Goal: Task Accomplishment & Management: Complete application form

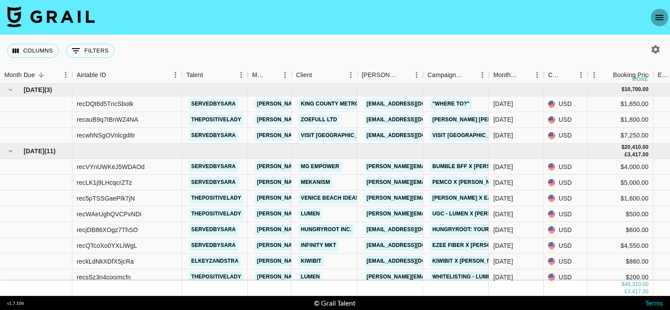
click at [659, 13] on icon "open drawer" at bounding box center [659, 17] width 11 height 11
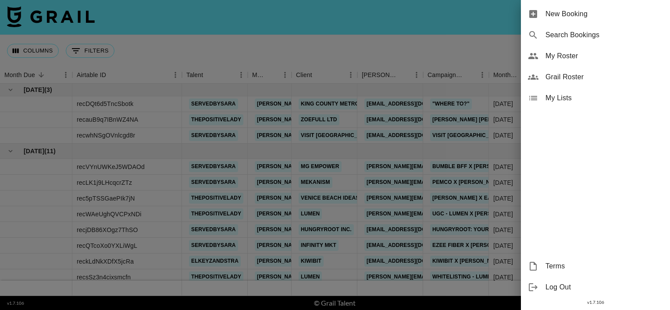
click at [571, 14] on span "New Booking" at bounding box center [604, 14] width 118 height 11
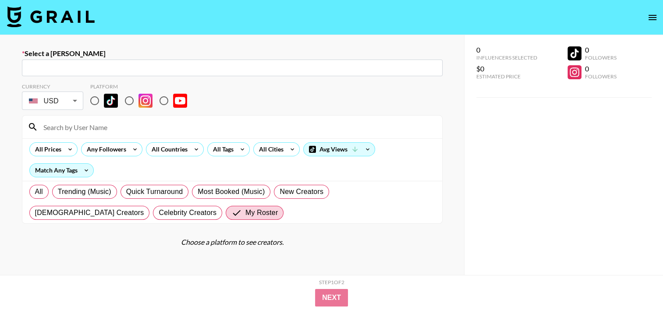
click at [152, 68] on input "text" at bounding box center [232, 68] width 410 height 10
click at [166, 68] on input "text" at bounding box center [232, 68] width 410 height 10
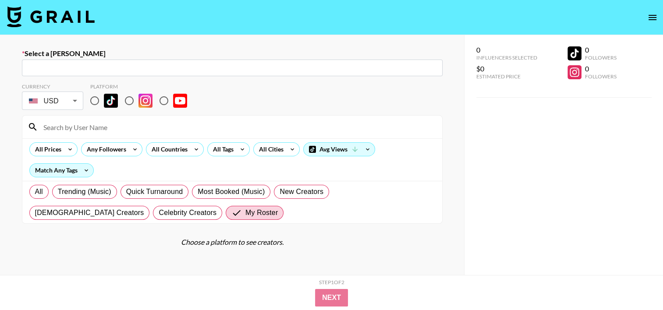
paste input "[EMAIL_ADDRESS][DOMAIN_NAME]"
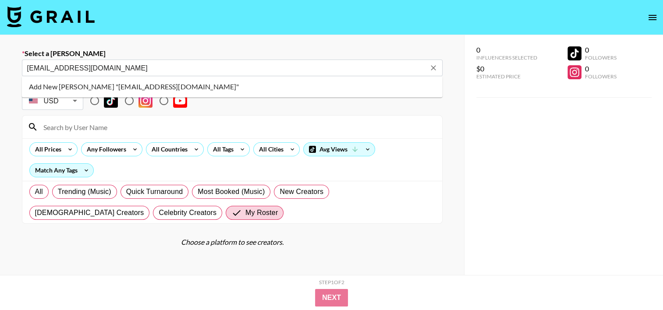
click at [145, 85] on li "Add New Booker "cat@tryneelo.com"" at bounding box center [232, 87] width 421 height 14
type input "Add New Booker "cat@tryneelo.com""
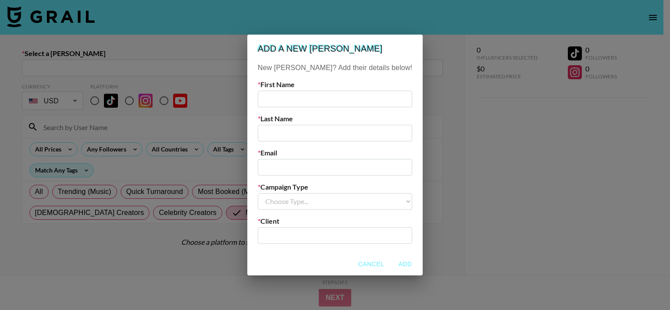
click at [292, 237] on input "text" at bounding box center [335, 236] width 144 height 10
type input "Georgia Phasey"
click at [296, 168] on input "email" at bounding box center [335, 167] width 154 height 17
paste input "[EMAIL_ADDRESS][DOMAIN_NAME]"
type input "[EMAIL_ADDRESS][DOMAIN_NAME]"
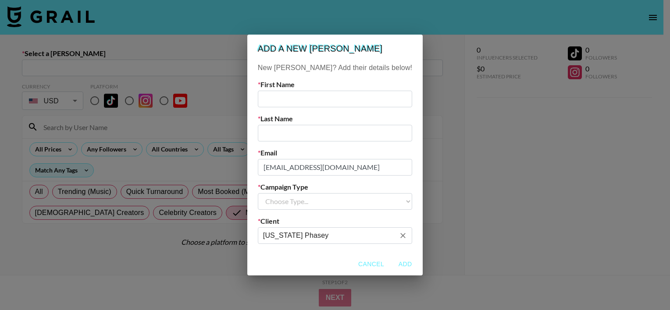
click at [314, 234] on input "Georgia Phasey" at bounding box center [329, 236] width 132 height 10
click at [321, 256] on li "Add New Client: "Neelo"" at bounding box center [335, 255] width 118 height 14
type input "Neelo"
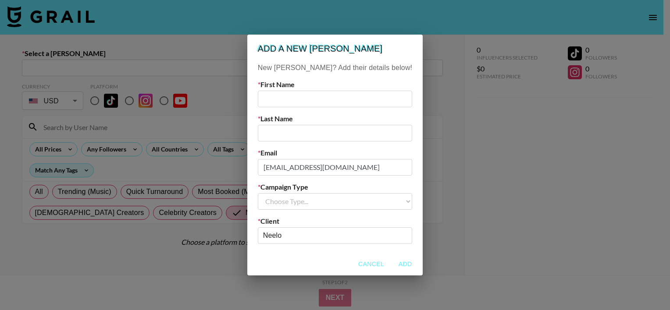
click at [318, 206] on select "Choose Type... Song Promos Brand Promos" at bounding box center [335, 201] width 154 height 17
select select "Brand"
click at [276, 193] on select "Choose Type... Song Promos Brand Promos" at bounding box center [335, 201] width 154 height 17
click at [296, 101] on input "text" at bounding box center [335, 99] width 154 height 17
click at [297, 98] on input "Cat" at bounding box center [335, 99] width 154 height 17
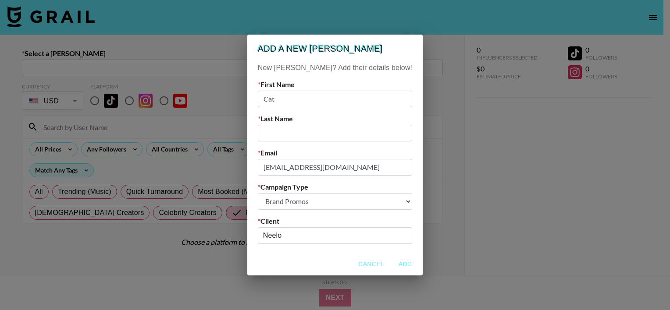
click at [297, 98] on input "Cat" at bounding box center [335, 99] width 154 height 17
paste input "herine Chiang"
drag, startPoint x: 313, startPoint y: 99, endPoint x: 338, endPoint y: 99, distance: 25.0
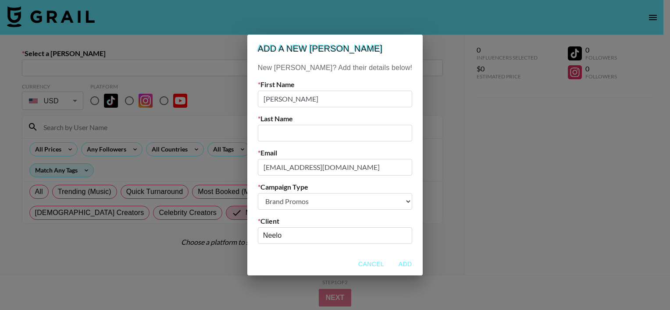
click at [338, 99] on input "Catherine Chiang" at bounding box center [335, 99] width 154 height 17
type input "Catherine"
click at [305, 130] on input "text" at bounding box center [335, 133] width 154 height 17
paste input "Chiang"
type input "Chiang"
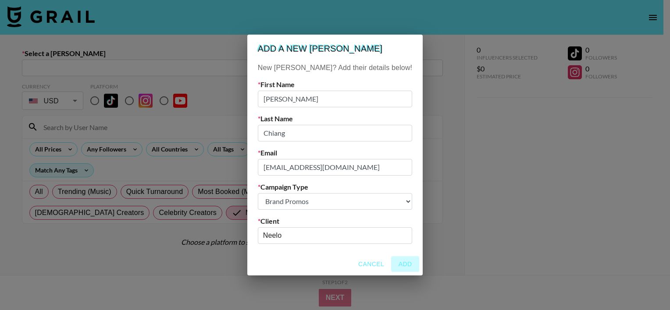
click at [391, 265] on button "Add" at bounding box center [405, 264] width 28 height 16
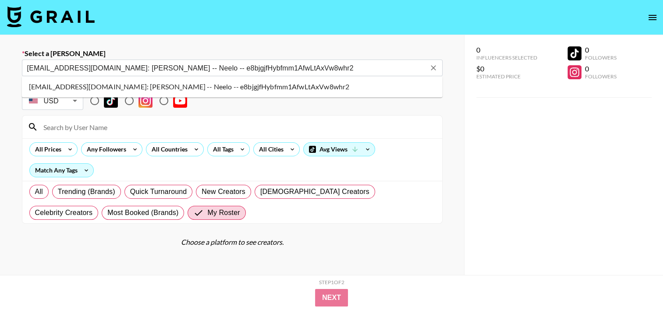
click at [191, 87] on li "cat@tryneelo.com: Catherine Chiang -- Neelo -- e8bjgjfHybfmm1AfwLtAxVw8whr2" at bounding box center [232, 87] width 421 height 14
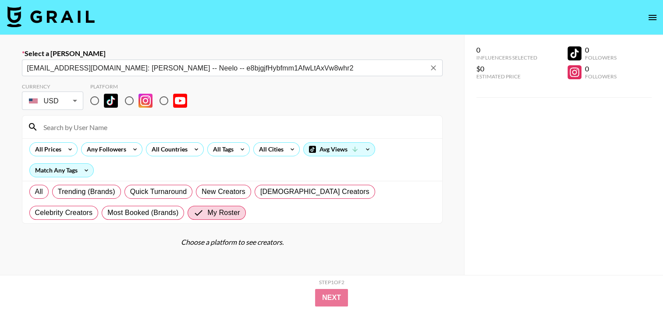
type input "cat@tryneelo.com: Catherine Chiang -- Neelo -- e8bjgjfHybfmm1AfwLtAxVw8whr2"
click at [131, 102] on input "radio" at bounding box center [129, 101] width 18 height 18
radio input "true"
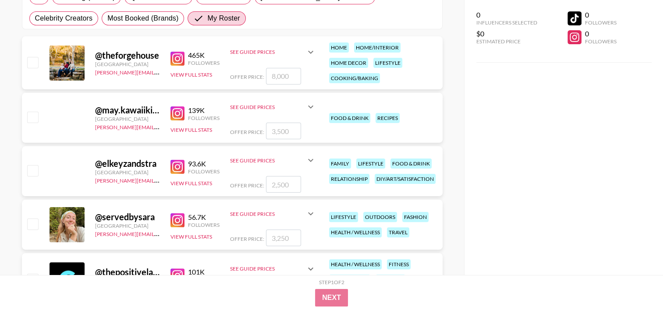
scroll to position [196, 0]
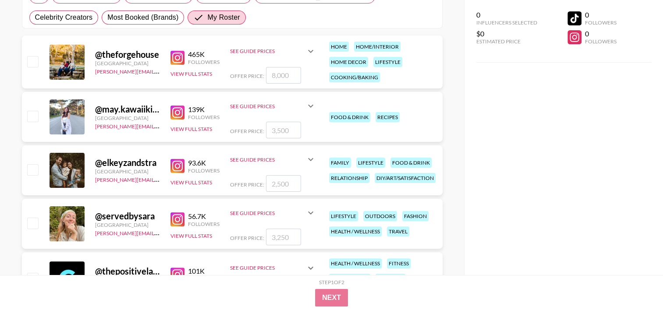
click at [29, 171] on input "checkbox" at bounding box center [32, 169] width 11 height 11
checkbox input "true"
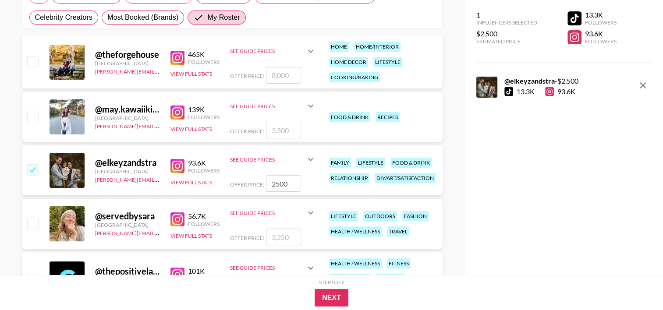
click at [277, 184] on input "2500" at bounding box center [283, 183] width 35 height 17
type input "2200"
click at [332, 297] on button "Next" at bounding box center [332, 298] width 34 height 18
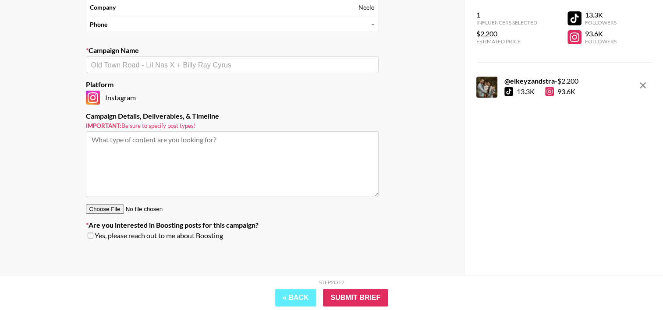
scroll to position [96, 0]
click at [207, 64] on input "text" at bounding box center [232, 66] width 282 height 10
click at [194, 82] on li "Add New Campaign: "Neelo X Elkey"" at bounding box center [231, 84] width 293 height 14
click at [223, 63] on input "[PERSON_NAME]" at bounding box center [226, 66] width 271 height 10
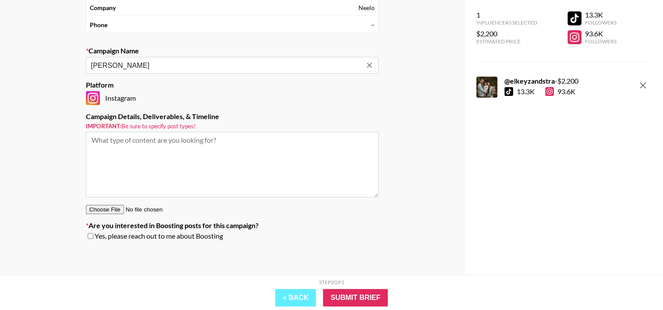
click at [191, 67] on input "[PERSON_NAME]" at bounding box center [226, 66] width 271 height 10
type input "[PERSON_NAME]"
click at [350, 297] on input "Submit Brief" at bounding box center [355, 298] width 65 height 18
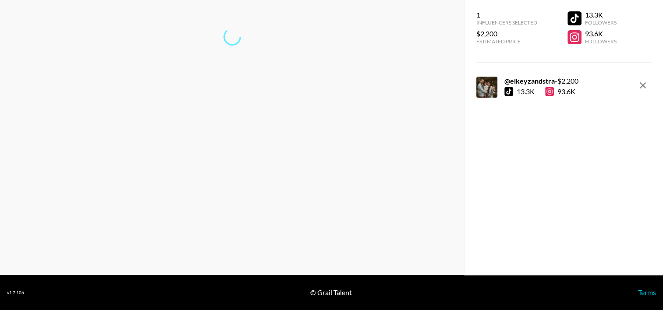
scroll to position [35, 0]
click at [249, 68] on link "Return to dashboard..." at bounding box center [232, 65] width 67 height 8
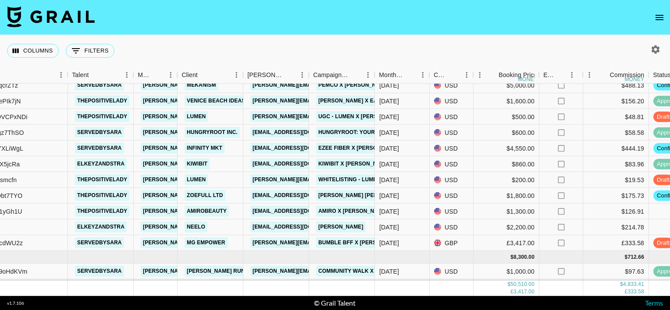
scroll to position [96, 114]
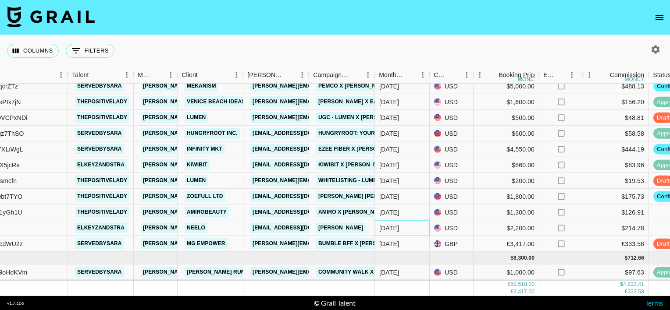
click at [390, 228] on div "[DATE]" at bounding box center [389, 228] width 20 height 9
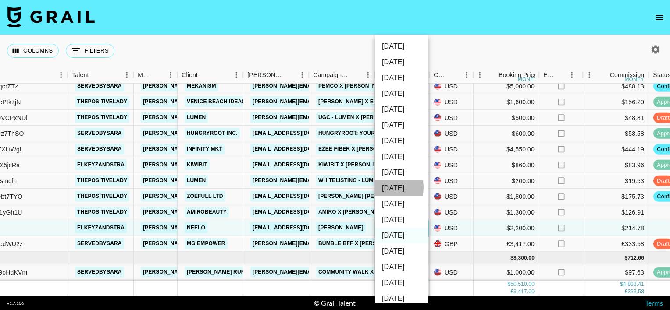
drag, startPoint x: 390, startPoint y: 228, endPoint x: 386, endPoint y: 189, distance: 40.1
click at [386, 189] on li "[DATE]" at bounding box center [401, 189] width 53 height 16
type input "[DATE]"
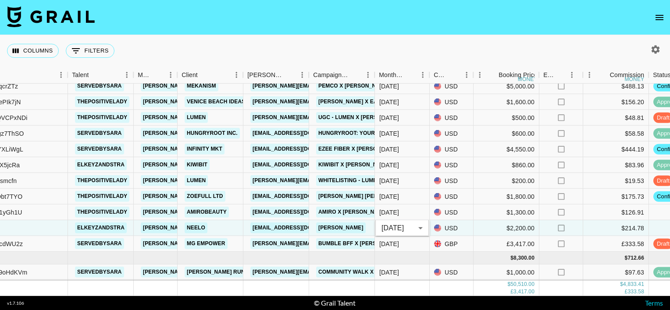
click at [380, 21] on nav at bounding box center [335, 17] width 670 height 35
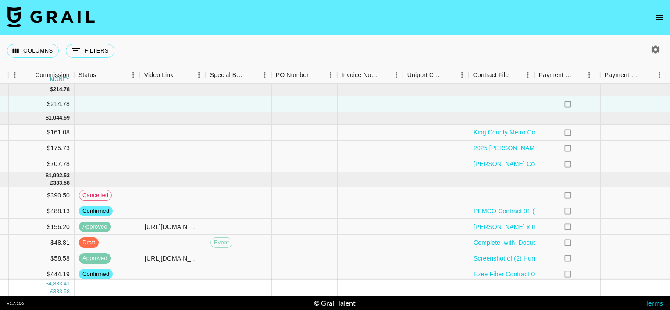
scroll to position [0, 689]
click at [498, 102] on div at bounding box center [502, 104] width 66 height 16
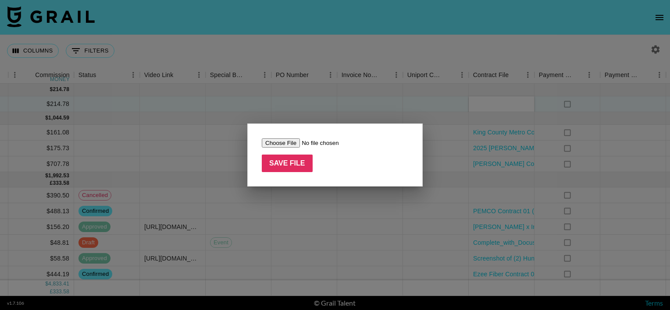
click at [279, 142] on input "file" at bounding box center [317, 143] width 111 height 9
type input "C:\fakepath\[PERSON_NAME] x Neelo Contract (1) (1).pdf"
click at [286, 164] on input "Save File" at bounding box center [287, 164] width 51 height 18
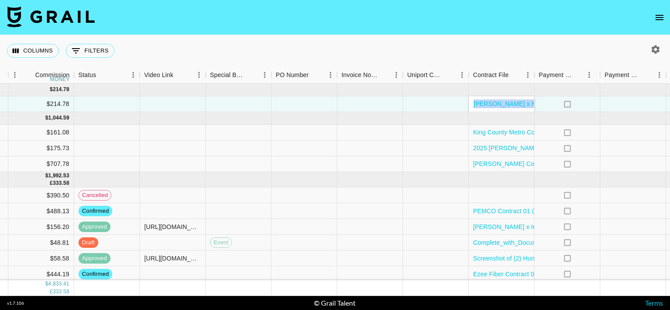
click at [388, 47] on div "Columns 0 Filters + Booking" at bounding box center [335, 51] width 670 height 32
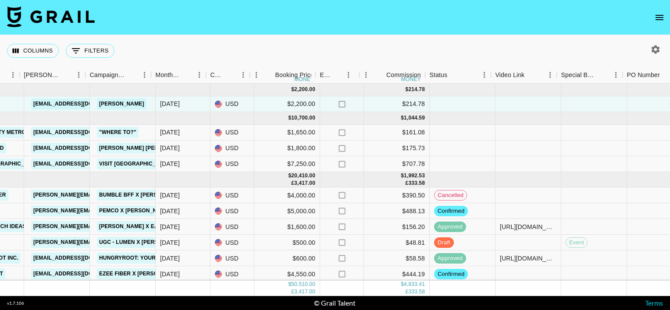
scroll to position [0, 333]
